Goal: Transaction & Acquisition: Purchase product/service

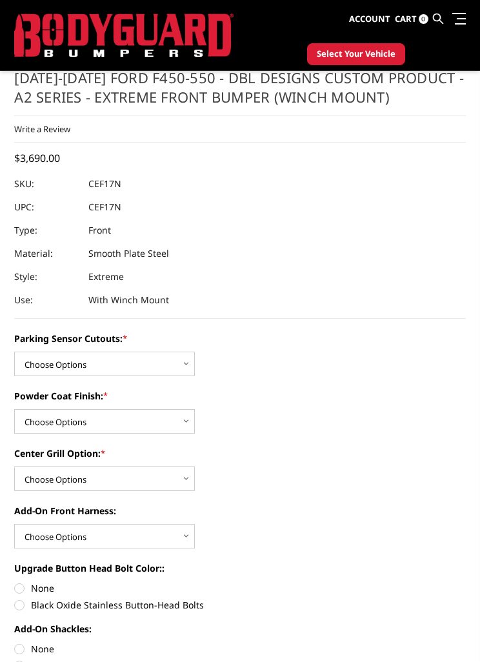
scroll to position [491, 0]
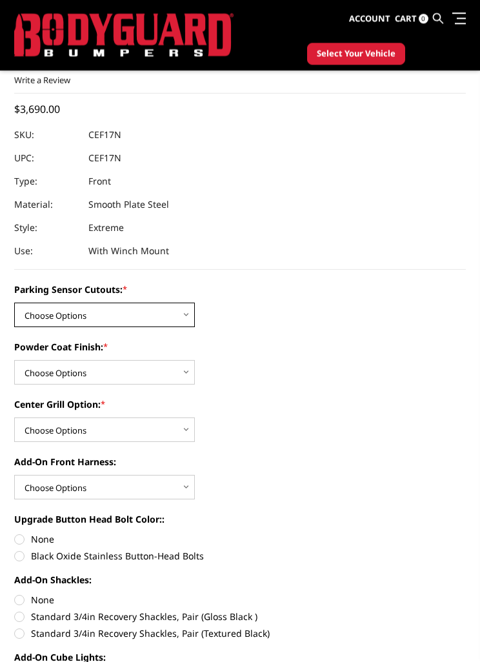
click at [187, 313] on select "Choose Options Yes - I have front parking sensors No - I do NOT have parking se…" at bounding box center [104, 315] width 181 height 25
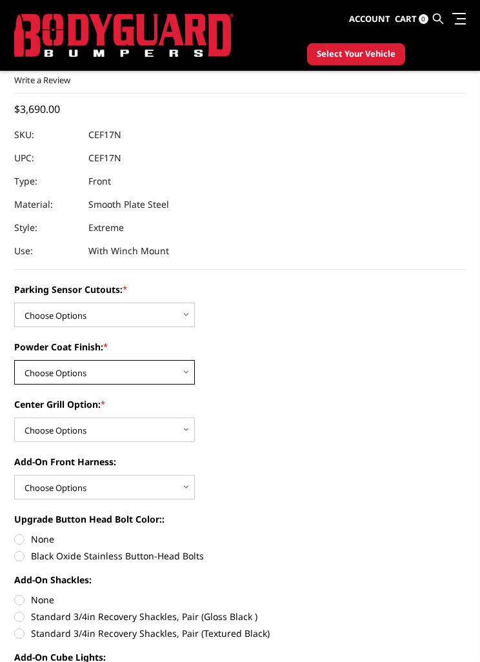
click at [190, 374] on select "Choose Options Bare metal (included) Texture Black Powder Coat" at bounding box center [104, 372] width 181 height 25
select select "518"
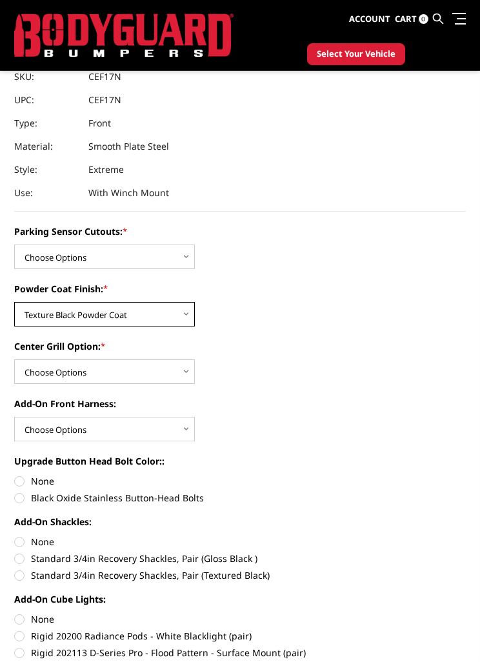
scroll to position [549, 0]
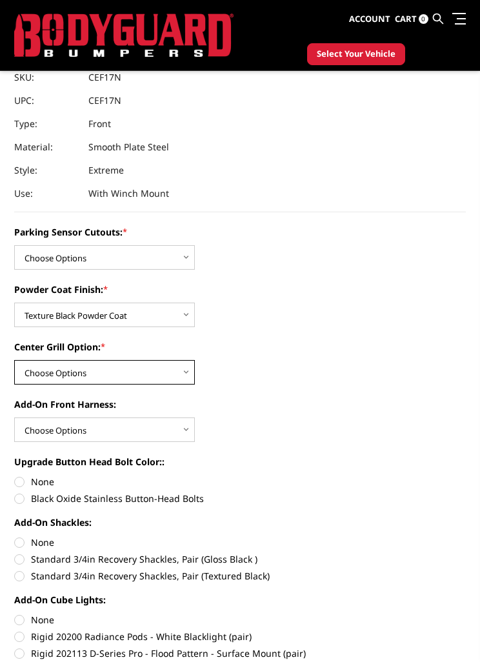
click at [183, 377] on select "Choose Options Add expanded metal in center grill Decline this option" at bounding box center [104, 372] width 181 height 25
select select "1081"
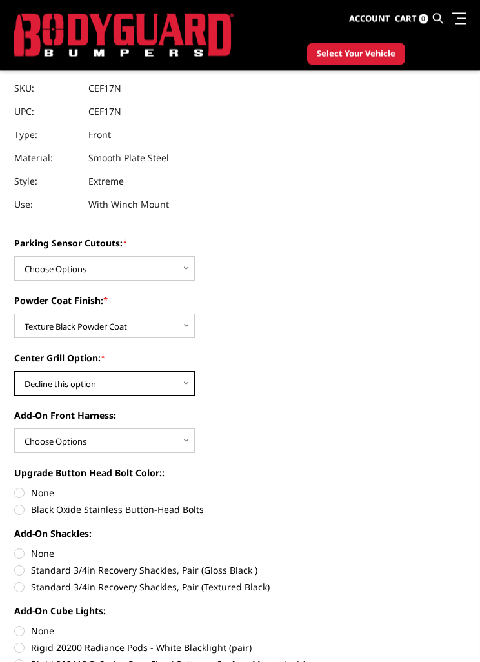
scroll to position [597, 0]
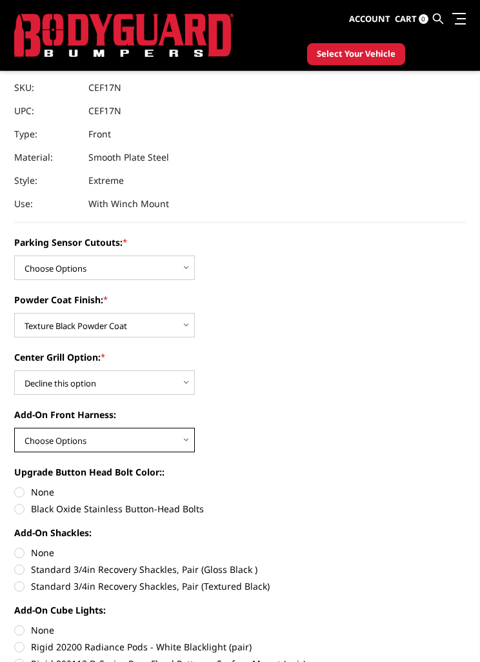
click at [193, 438] on select "Choose Options WITH front camera harness WITHOUT front camera harness" at bounding box center [104, 440] width 181 height 25
select select "1696"
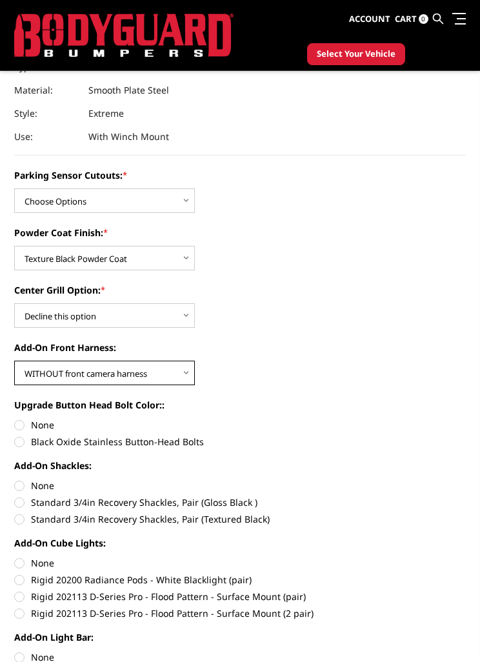
scroll to position [677, 0]
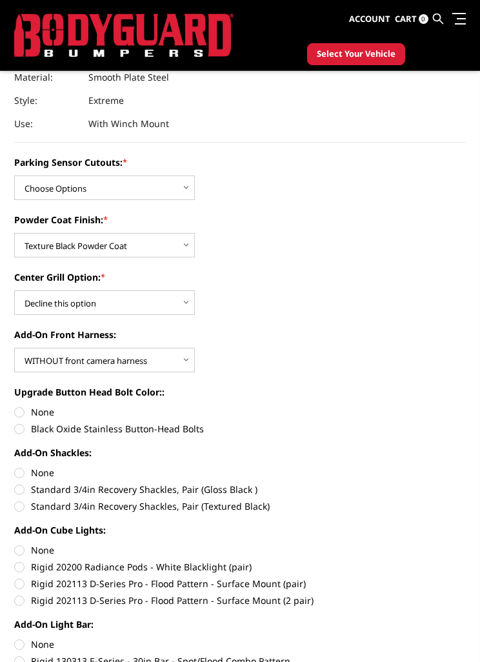
click at [15, 433] on label "Black Oxide Stainless Button-Head Bolts" at bounding box center [239, 429] width 451 height 14
click at [466, 406] on input "Black Oxide Stainless Button-Head Bolts" at bounding box center [466, 405] width 1 height 1
radio input "true"
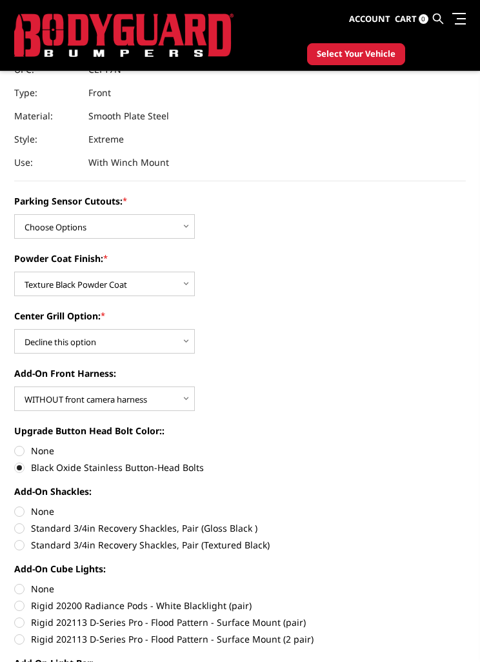
scroll to position [584, 0]
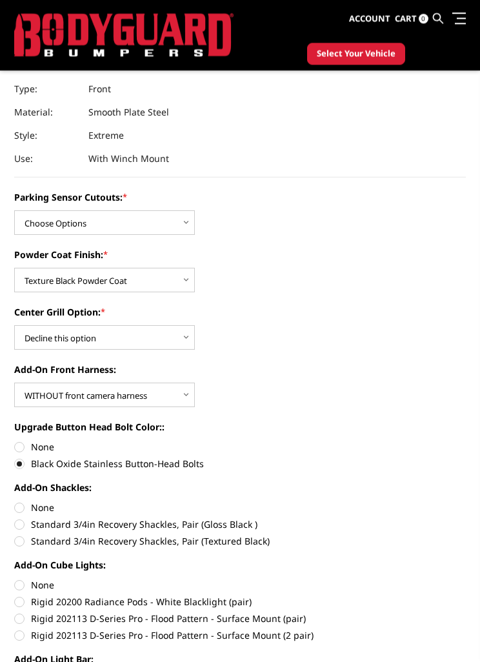
click at [10, 444] on section "[DATE]-[DATE] Ford F450-550 - DBL Designs Custom Product - A2 Series - Extreme …" at bounding box center [239, 457] width 469 height 1061
click at [26, 445] on label "None" at bounding box center [239, 448] width 451 height 14
click at [15, 442] on input "None" at bounding box center [14, 441] width 1 height 1
radio input "true"
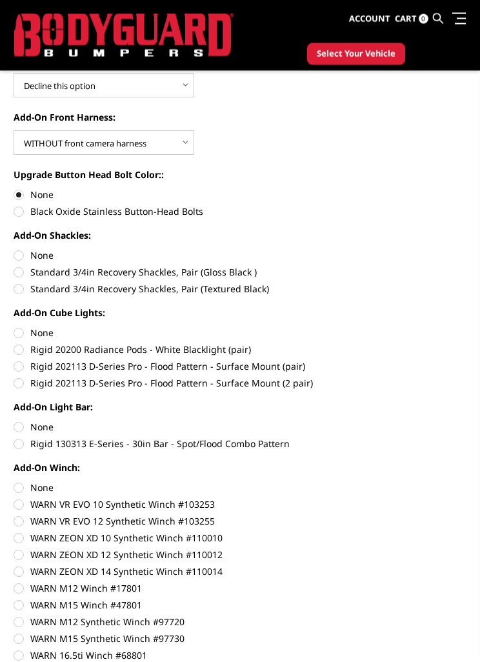
scroll to position [837, 1]
click at [24, 321] on div "Add-On Cube Lights: None Rigid 20200 Radiance Pods - White Blacklight (pair) Ri…" at bounding box center [239, 346] width 451 height 81
click at [19, 332] on label "None" at bounding box center [239, 333] width 451 height 14
click at [14, 327] on input "None" at bounding box center [14, 326] width 1 height 1
radio input "true"
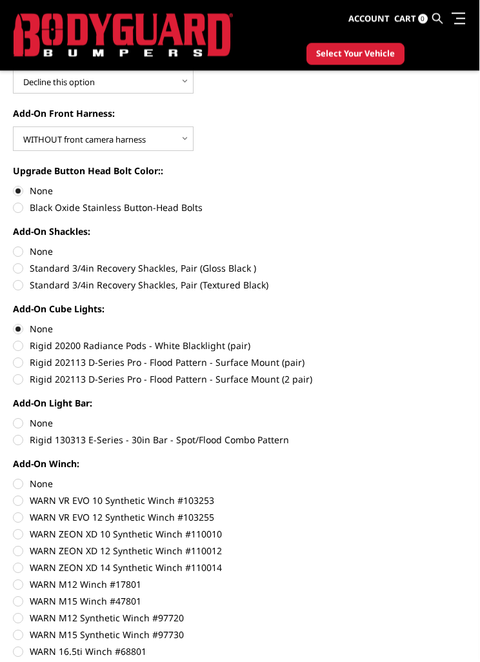
scroll to position [915, 1]
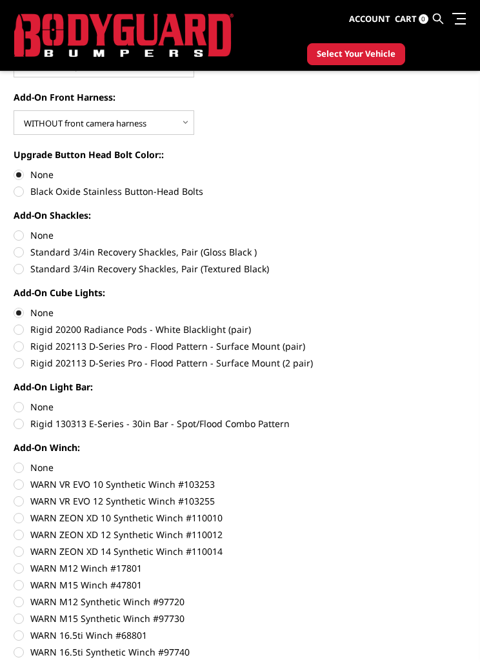
click at [22, 411] on label "None" at bounding box center [239, 407] width 451 height 14
click at [14, 401] on input "None" at bounding box center [14, 400] width 1 height 1
radio input "true"
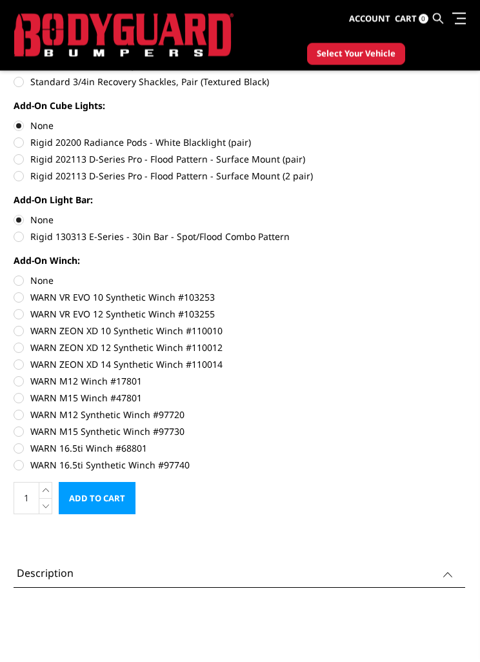
scroll to position [1102, 1]
click at [21, 469] on label "WARN 16.5ti Synthetic Winch #97740" at bounding box center [239, 465] width 451 height 14
click at [465, 442] on input "WARN 16.5ti Synthetic Winch #97740" at bounding box center [465, 442] width 1 height 1
radio input "true"
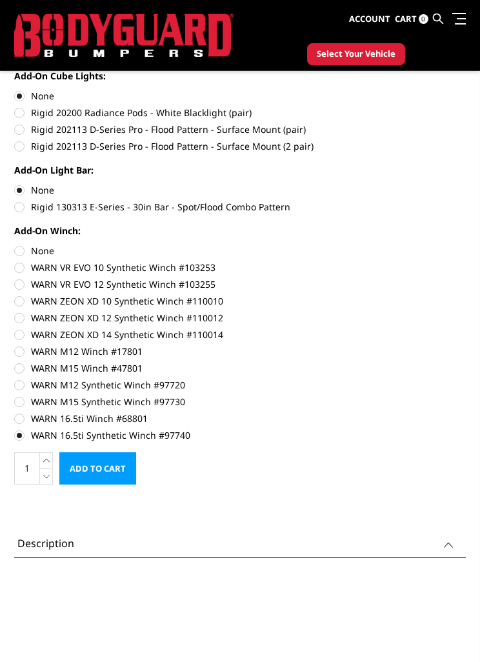
scroll to position [1073, 0]
click at [16, 436] on label "WARN 16.5ti Synthetic Winch #97740" at bounding box center [239, 436] width 451 height 14
click at [466, 413] on input "WARN 16.5ti Synthetic Winch #97740" at bounding box center [466, 413] width 1 height 1
click at [22, 434] on label "WARN 16.5ti Synthetic Winch #97740" at bounding box center [239, 436] width 451 height 14
click at [466, 413] on input "WARN 16.5ti Synthetic Winch #97740" at bounding box center [466, 413] width 1 height 1
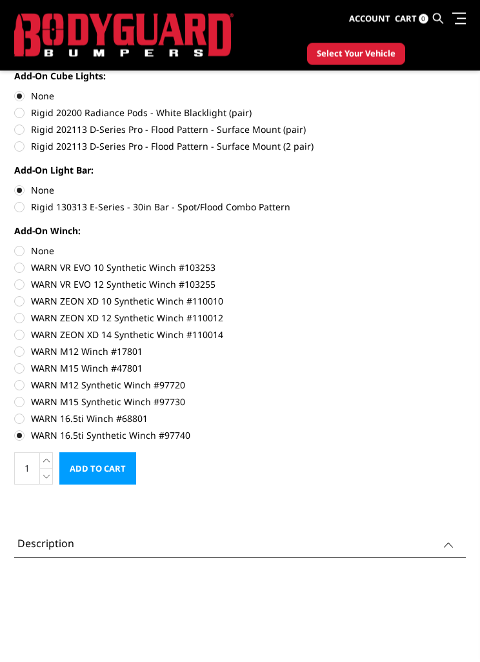
click at [16, 245] on label "None" at bounding box center [239, 252] width 451 height 14
click at [15, 245] on input "None" at bounding box center [14, 245] width 1 height 1
radio input "true"
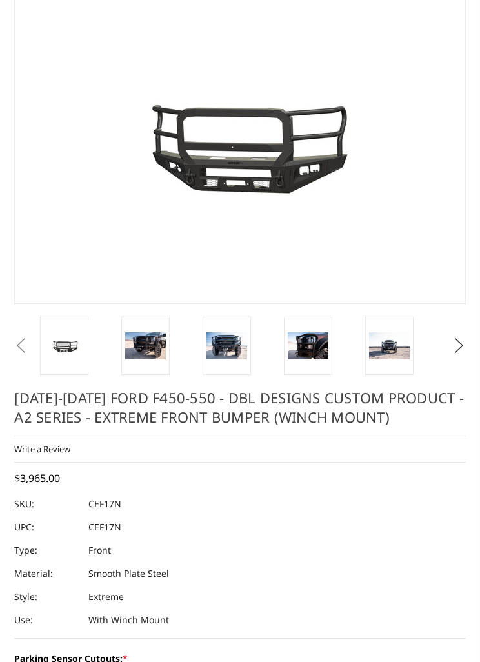
scroll to position [0, 0]
